Goal: Task Accomplishment & Management: Manage account settings

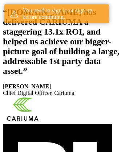
scroll to position [134, 0]
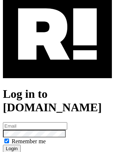
click at [58, 66] on img at bounding box center [57, 34] width 109 height 88
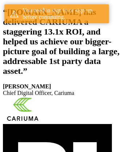
scroll to position [134, 0]
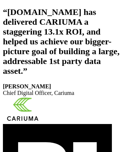
scroll to position [123, 0]
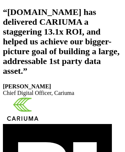
scroll to position [123, 0]
